Goal: Task Accomplishment & Management: Use online tool/utility

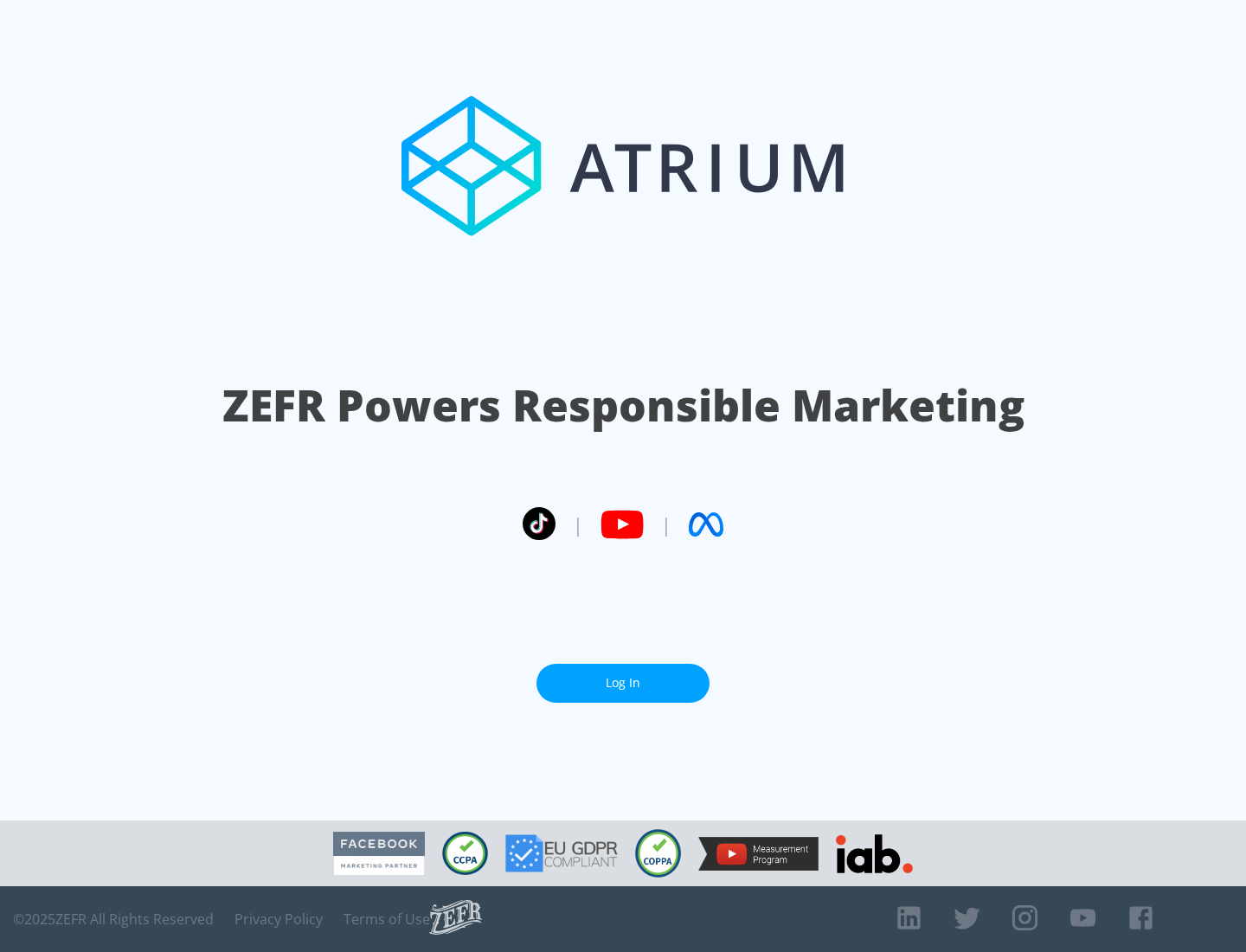
click at [623, 676] on link "Log In" at bounding box center [623, 684] width 173 height 39
